Goal: Information Seeking & Learning: Understand process/instructions

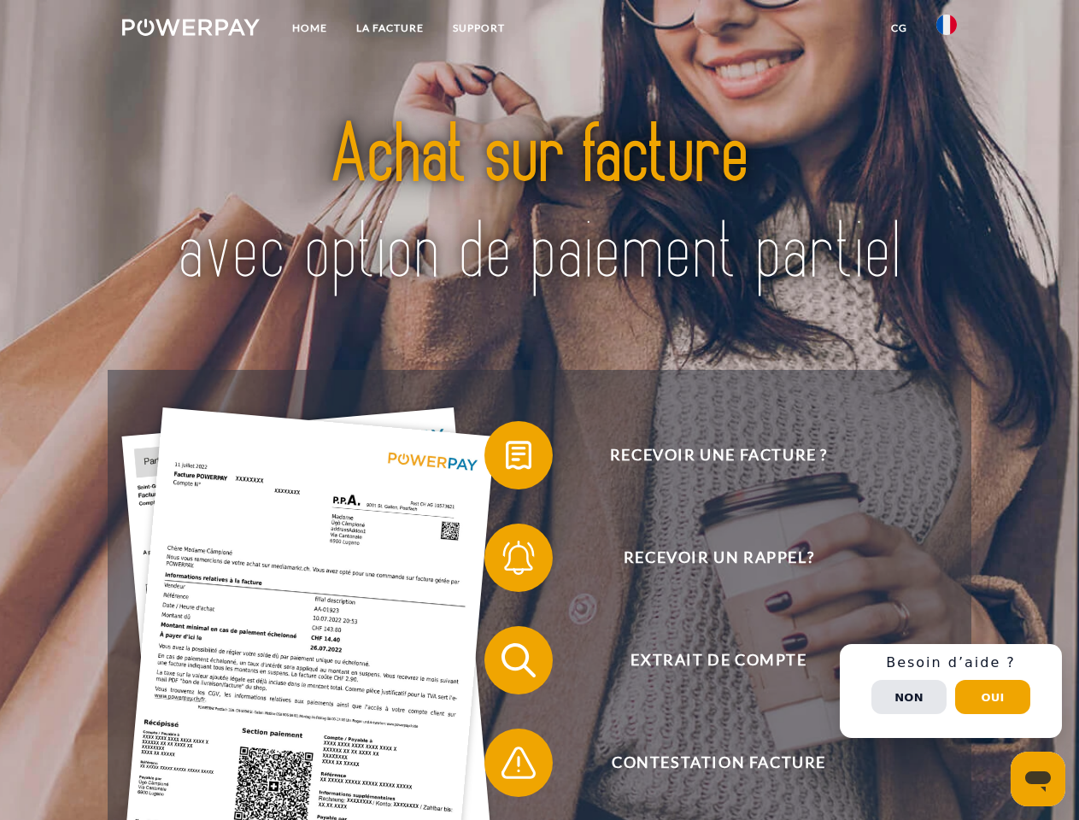
click at [190, 30] on img at bounding box center [191, 27] width 138 height 17
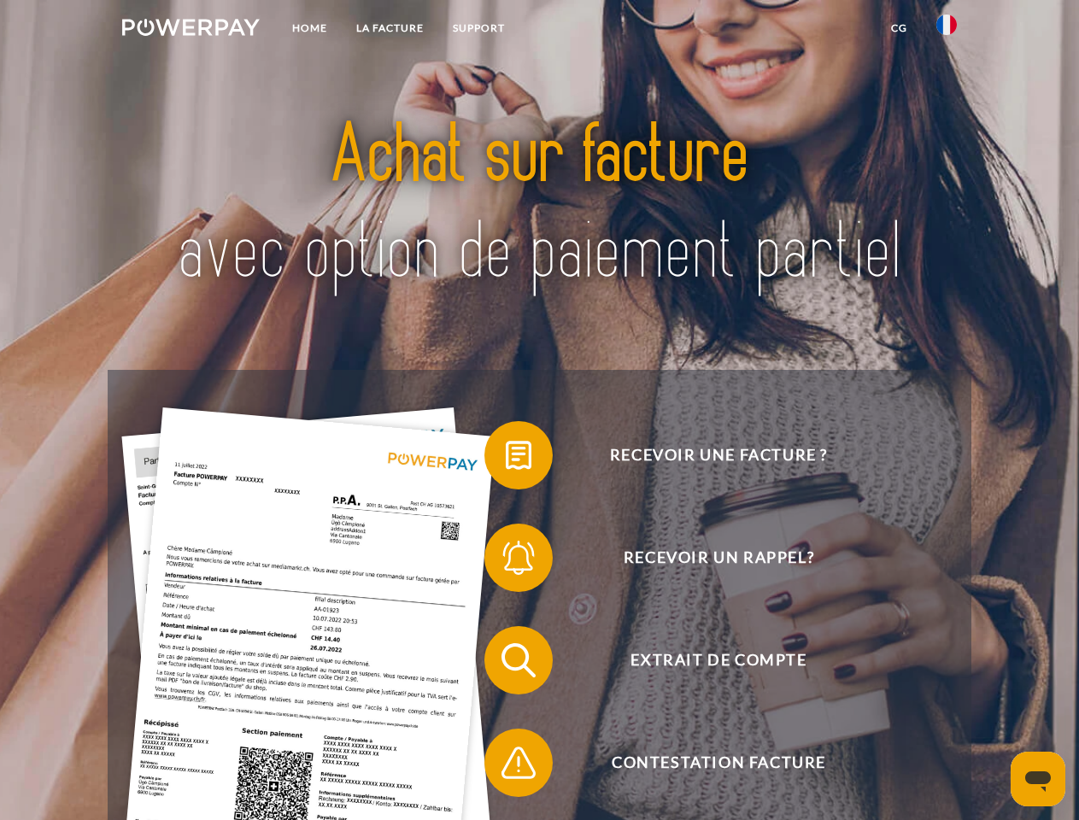
click at [946, 30] on img at bounding box center [946, 25] width 21 height 21
click at [899, 28] on link "CG" at bounding box center [898, 28] width 45 height 31
click at [506, 459] on span at bounding box center [492, 455] width 85 height 85
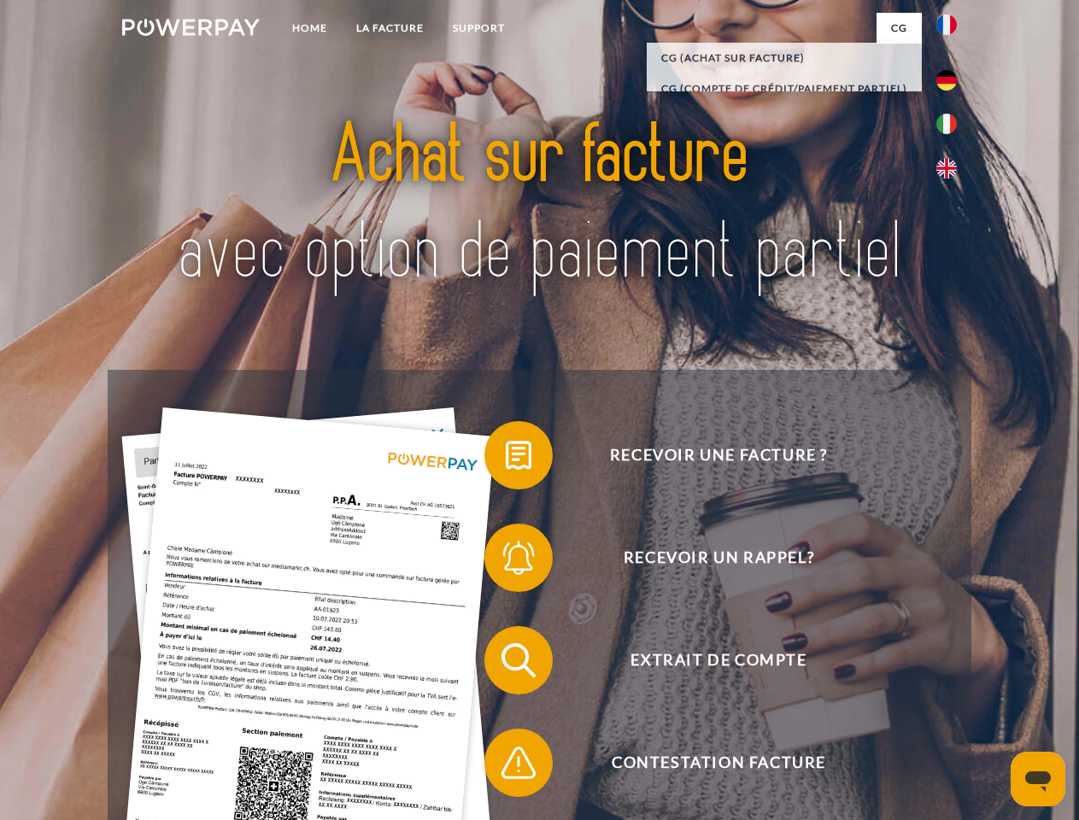
click at [506, 561] on span at bounding box center [492, 557] width 85 height 85
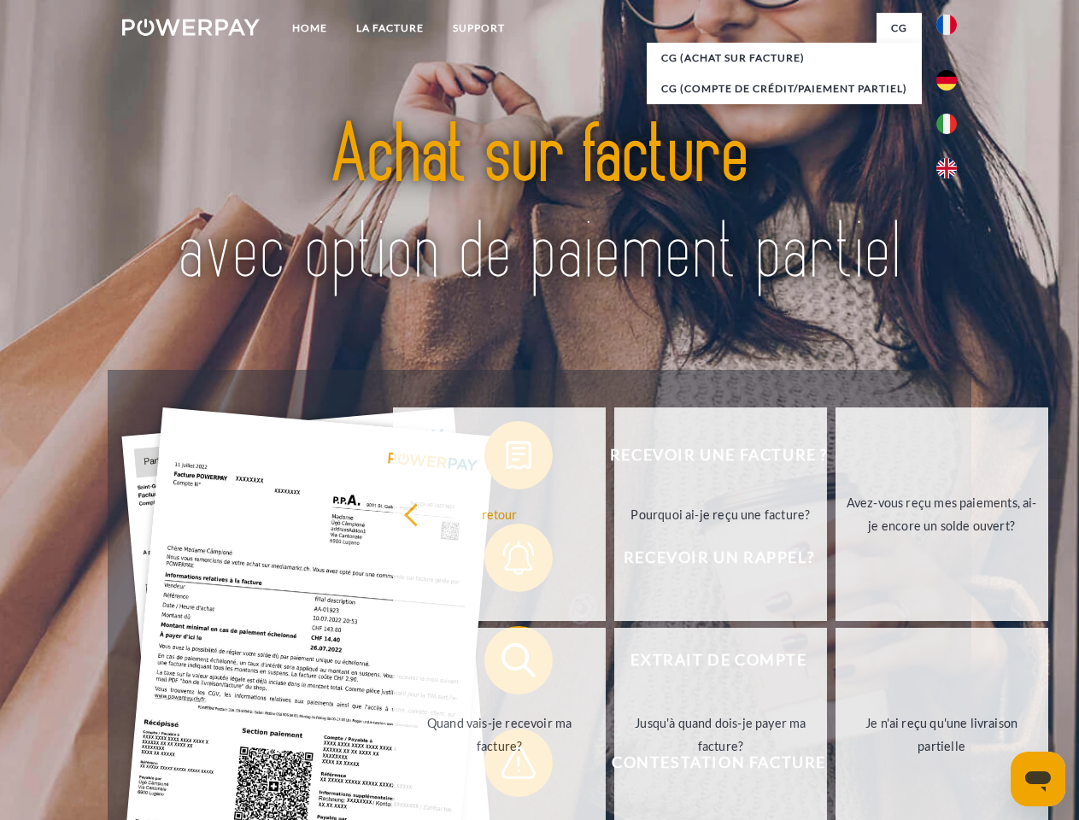
click at [614, 664] on link "Jusqu'à quand dois-je payer ma facture?" at bounding box center [720, 735] width 213 height 214
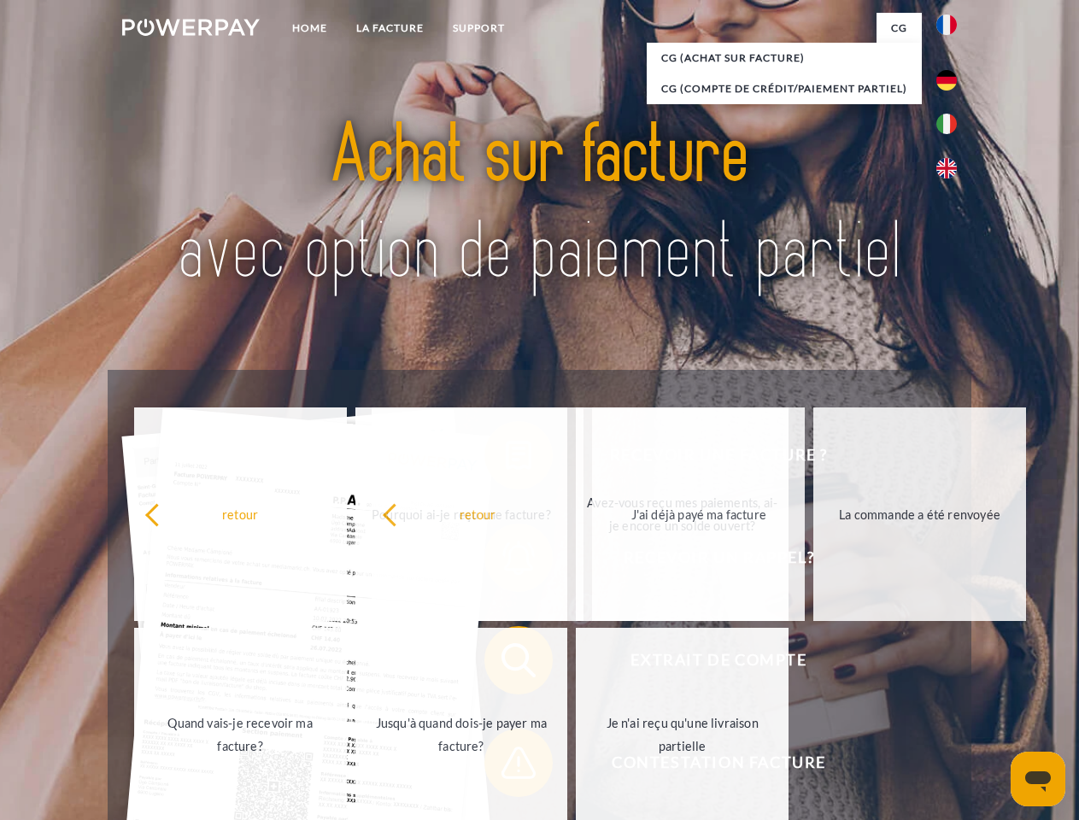
click at [506, 766] on span at bounding box center [492, 762] width 85 height 85
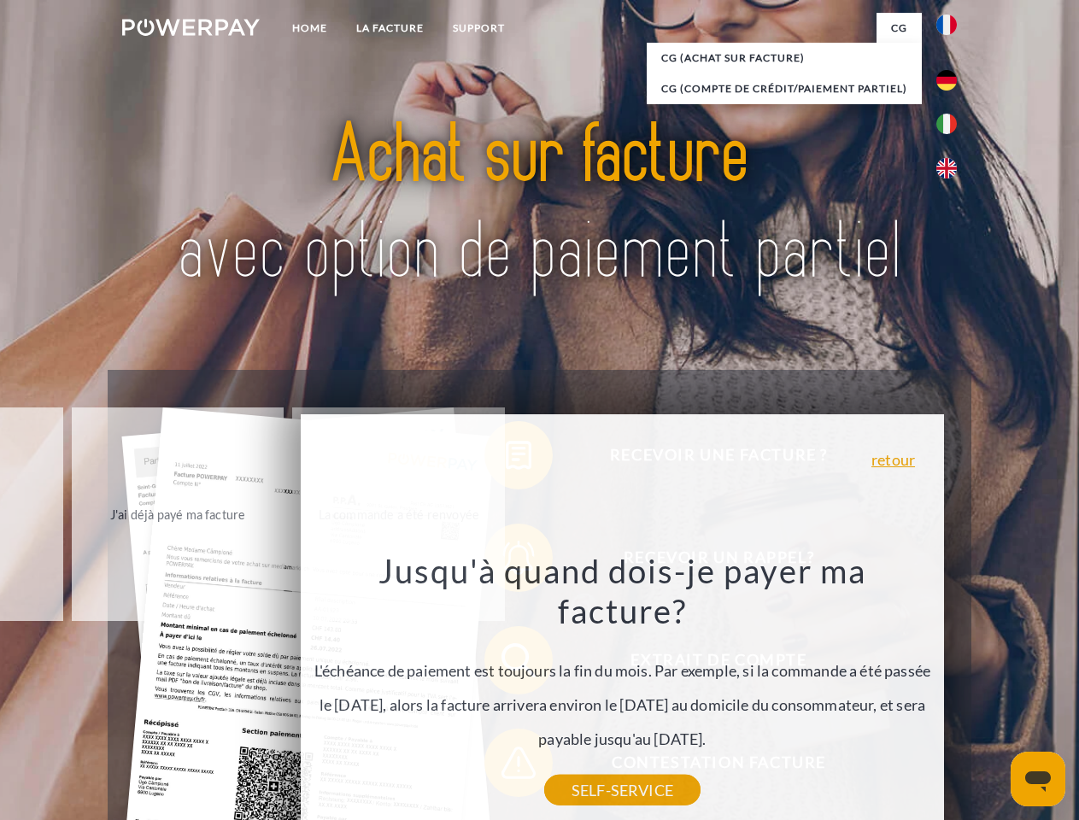
click at [951, 691] on div "Recevoir une facture ? Recevoir un rappel? Extrait de compte retour" at bounding box center [539, 711] width 863 height 683
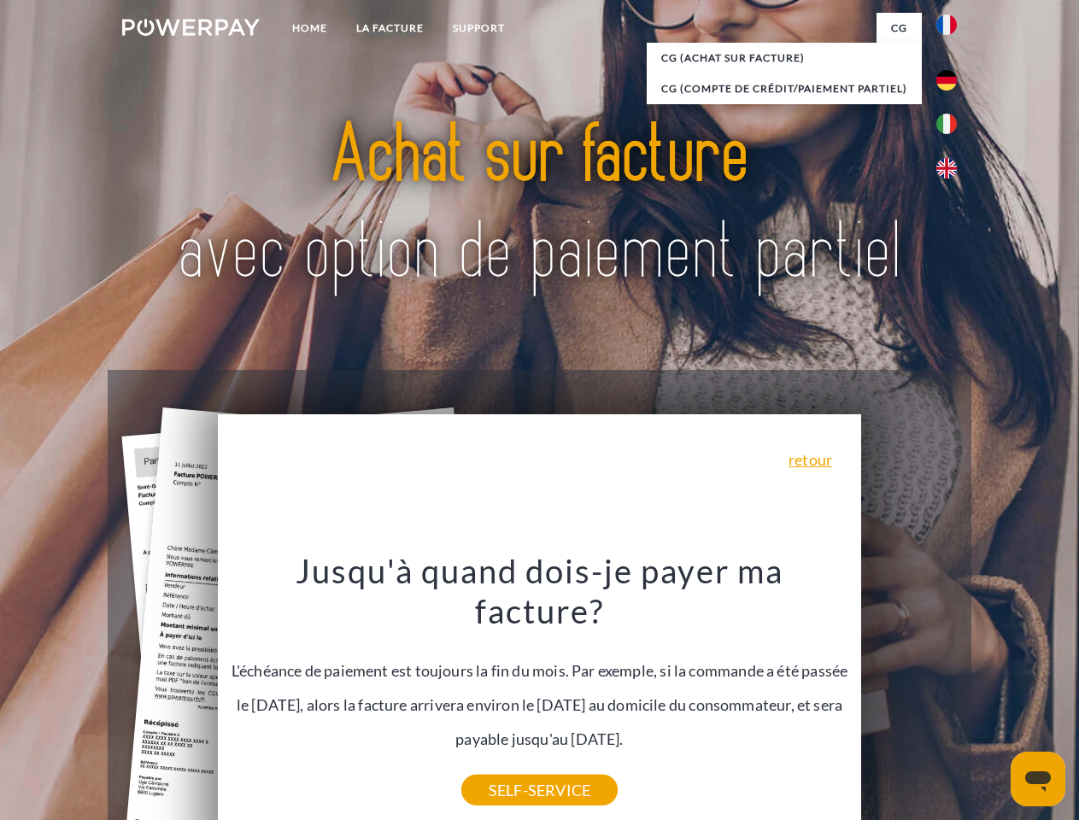
click at [909, 694] on span "Extrait de compte" at bounding box center [718, 660] width 419 height 68
click at [993, 697] on header "Home LA FACTURE Support" at bounding box center [539, 590] width 1079 height 1180
